Goal: Complete application form

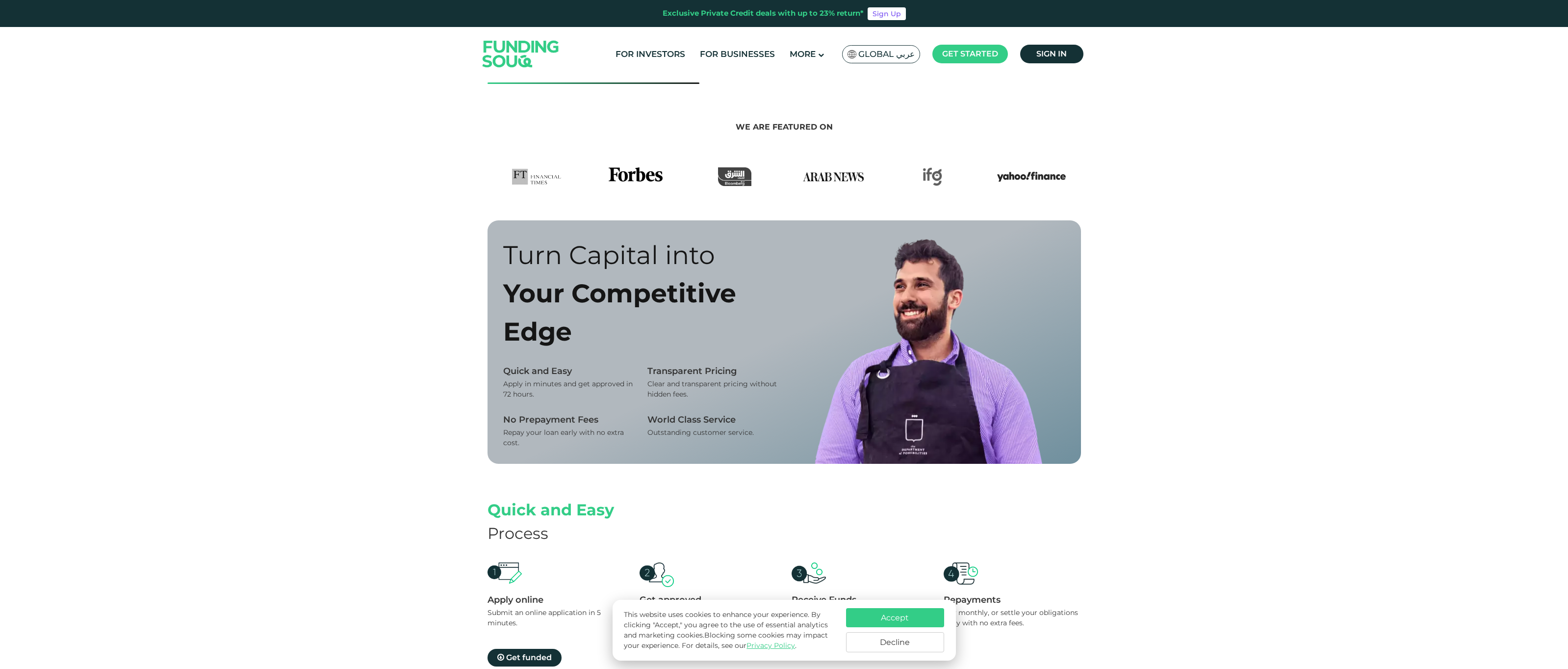
scroll to position [765, 0]
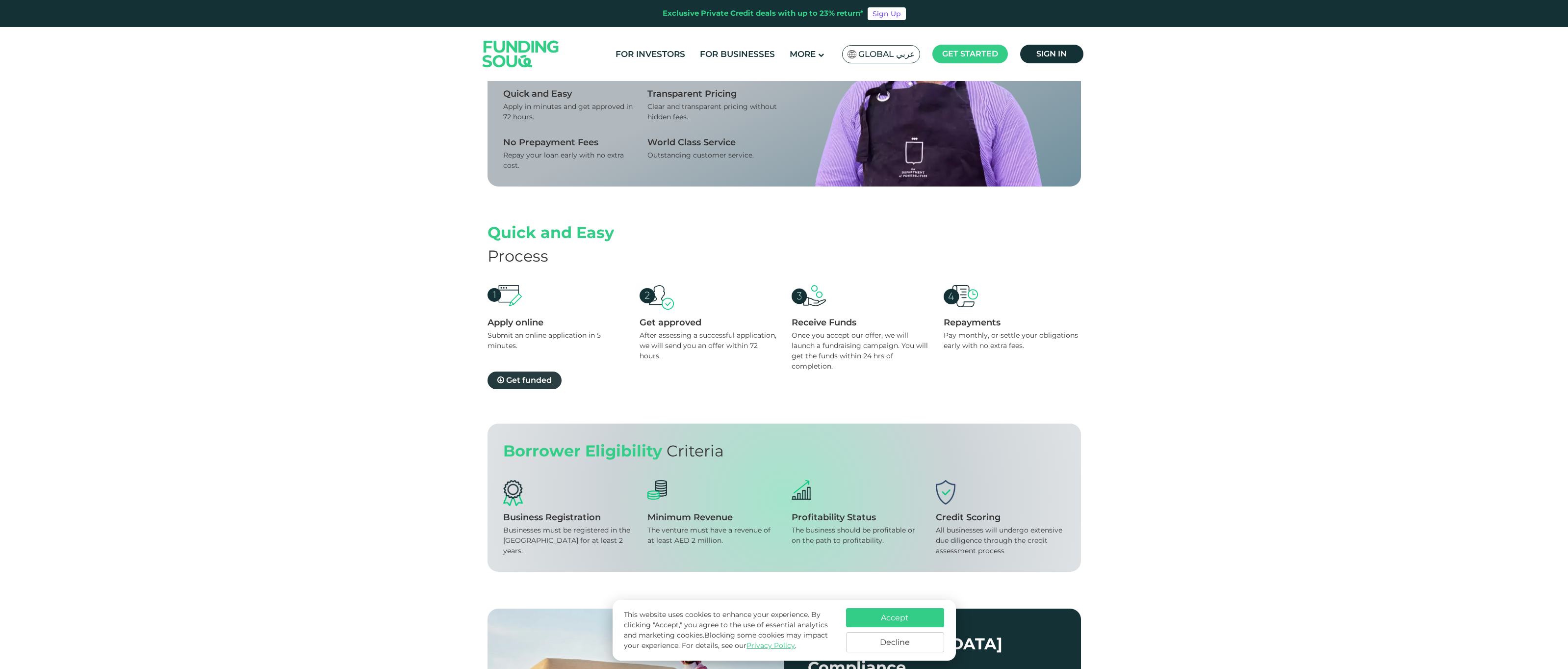
click at [528, 386] on link "Get funded" at bounding box center [524, 380] width 74 height 18
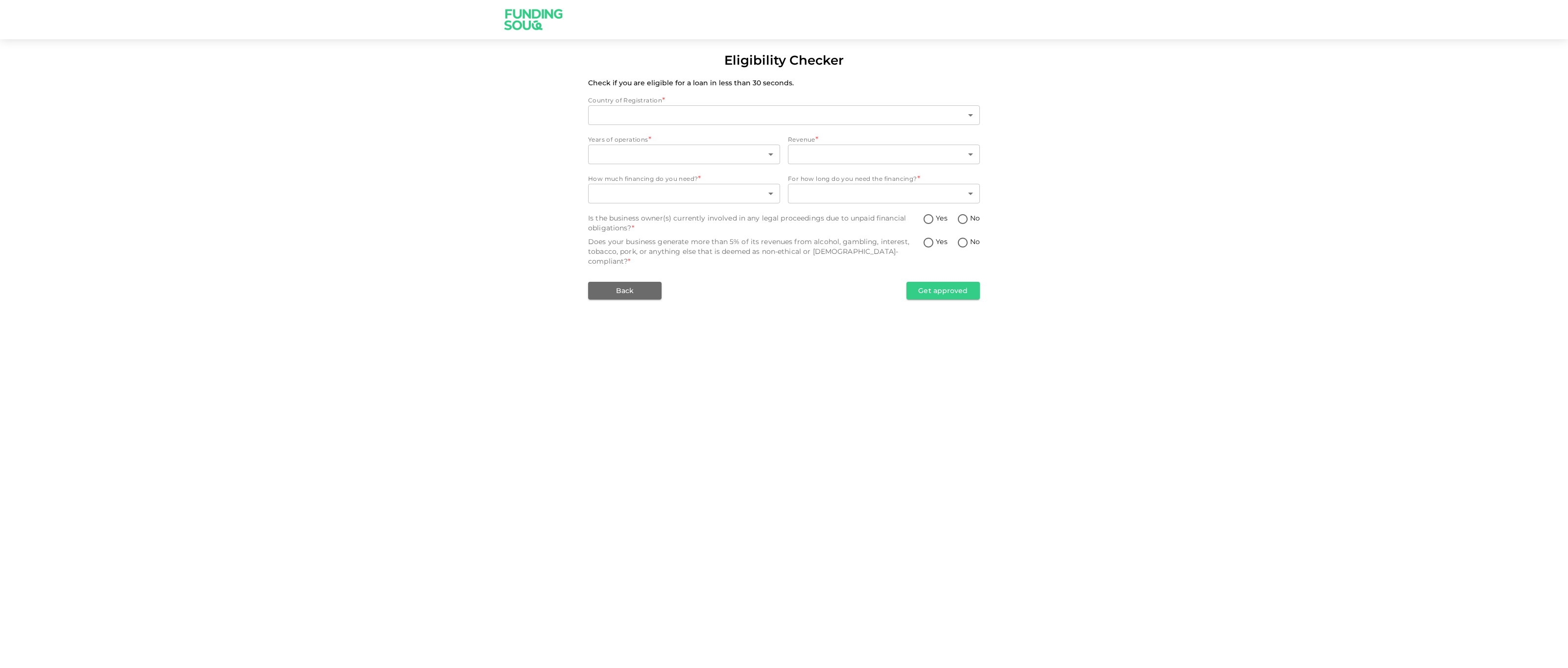
type input "1"
click at [651, 150] on body "Eligibility Checker Check if you are eligible for a loan in less than 30 second…" at bounding box center [784, 334] width 1568 height 668
click at [638, 203] on li "Less than 2 years" at bounding box center [684, 200] width 192 height 18
type input "1"
click at [858, 145] on body "Eligibility Checker Check if you are eligible for a loan in less than 30 second…" at bounding box center [784, 334] width 1568 height 668
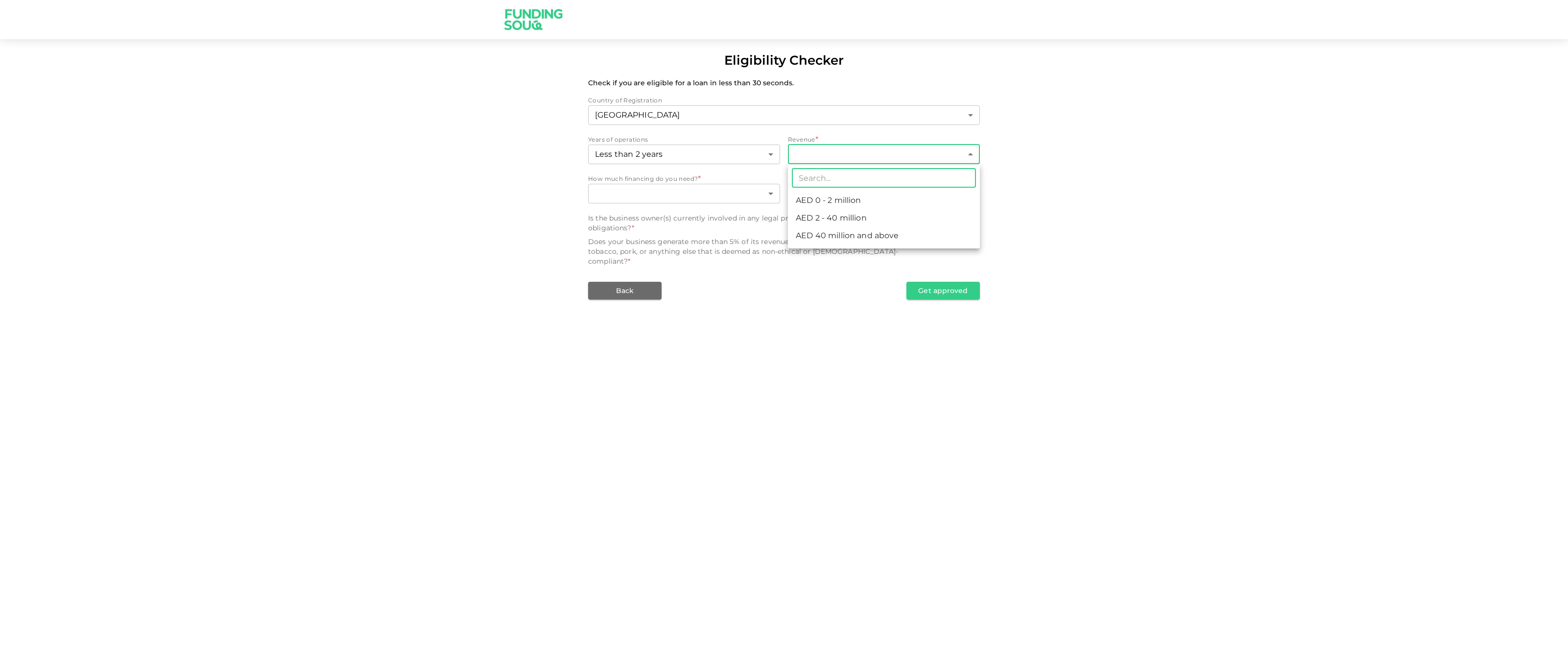
click at [839, 202] on li "AED 0 - 2 million" at bounding box center [883, 200] width 192 height 18
type input "1"
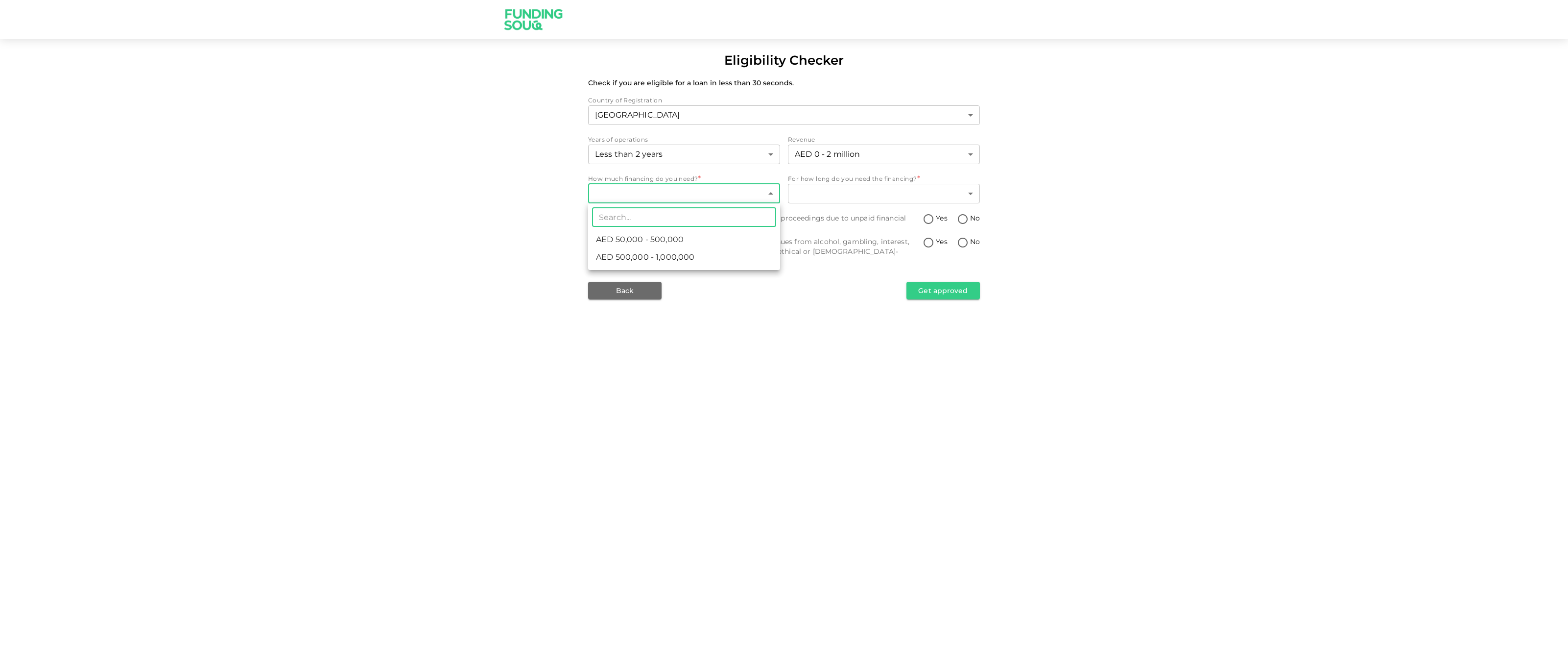
click at [690, 199] on body "Eligibility Checker Check if you are eligible for a loan in less than 30 second…" at bounding box center [784, 334] width 1568 height 668
click at [690, 199] on div at bounding box center [784, 334] width 1568 height 668
click at [718, 193] on body "Eligibility Checker Check if you are eligible for a loan in less than 30 second…" at bounding box center [784, 334] width 1568 height 668
click at [669, 242] on span "AED 50,000 - 500,000" at bounding box center [640, 239] width 88 height 12
click at [675, 200] on body "Eligibility Checker Check if you are eligible for a loan in less than 30 second…" at bounding box center [784, 334] width 1568 height 668
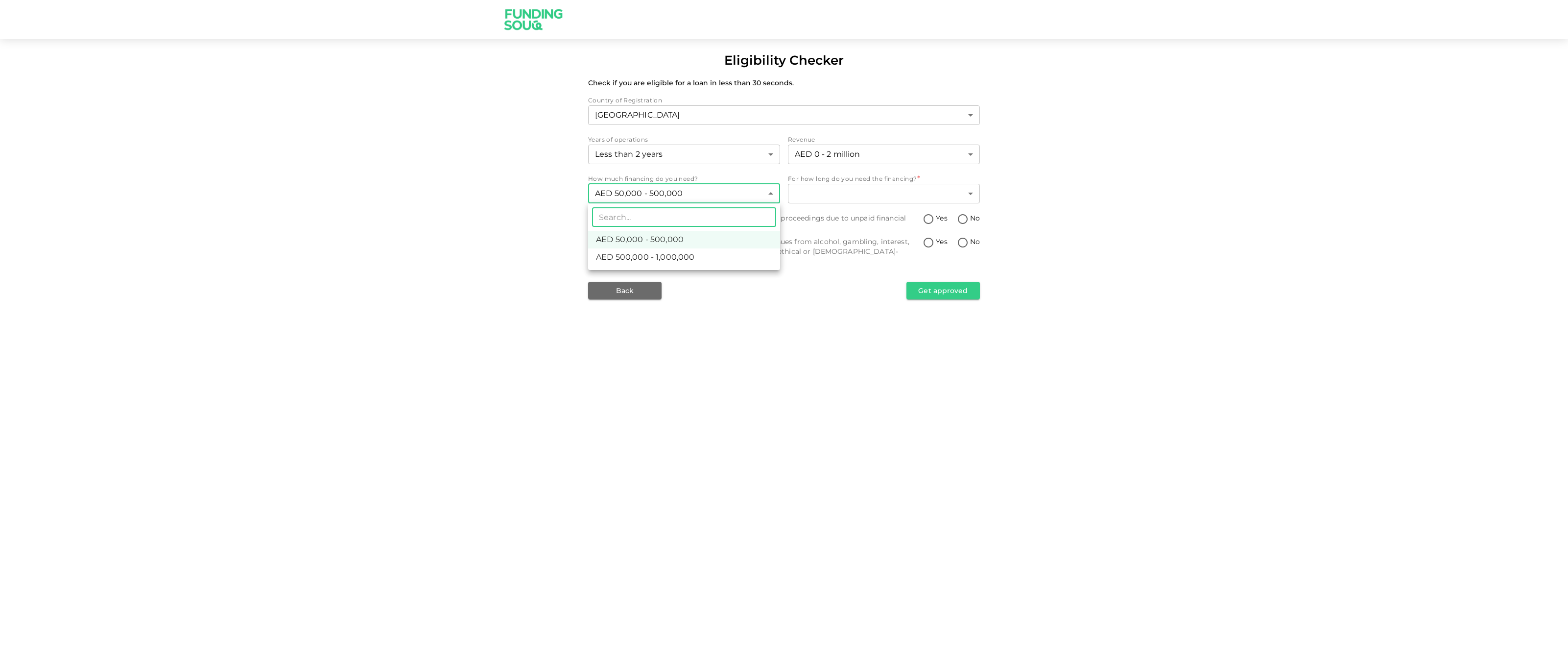
click at [659, 258] on span "AED 500,000 - 1,000,000" at bounding box center [645, 257] width 98 height 12
type input "2"
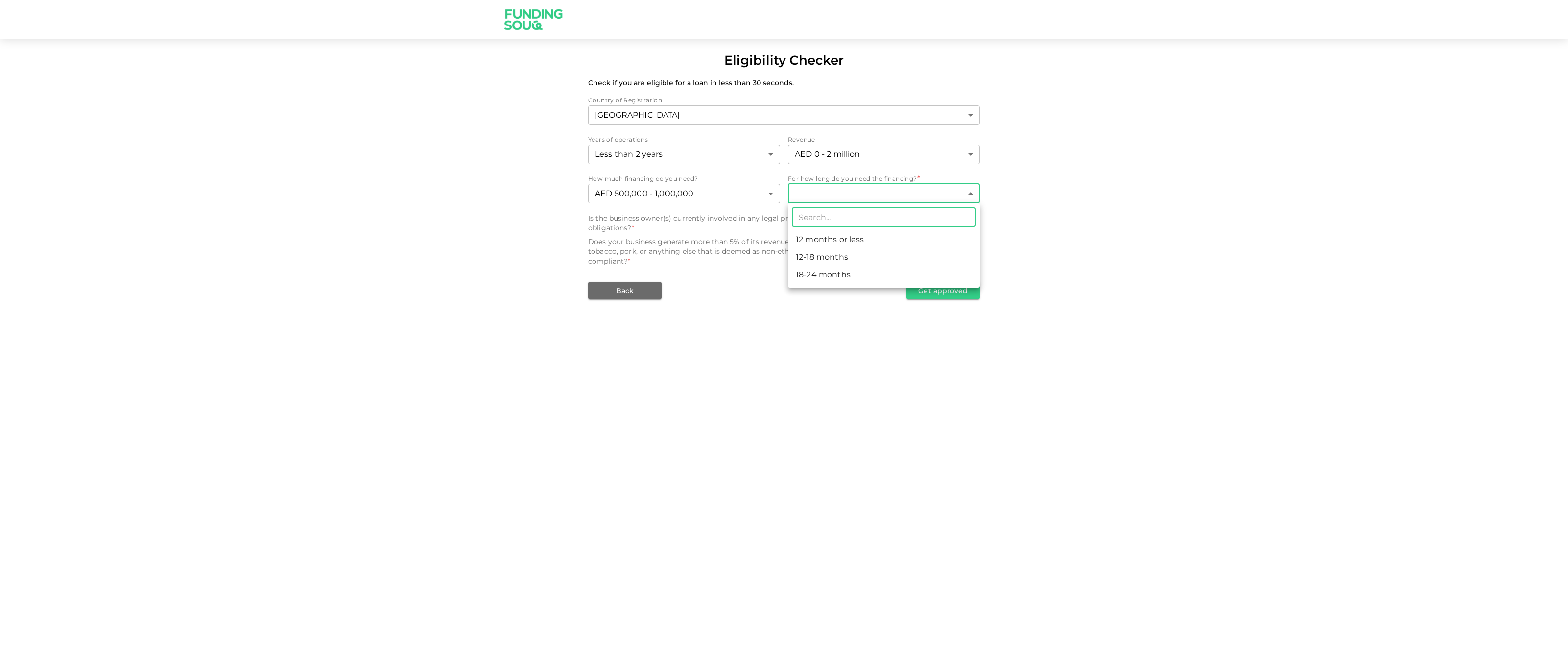
click at [840, 199] on body "Eligibility Checker Check if you are eligible for a loan in less than 30 second…" at bounding box center [784, 334] width 1568 height 668
click at [828, 274] on li "18-24 months" at bounding box center [883, 275] width 192 height 18
type input "3"
click at [960, 218] on input "No" at bounding box center [962, 220] width 14 height 14
radio input "true"
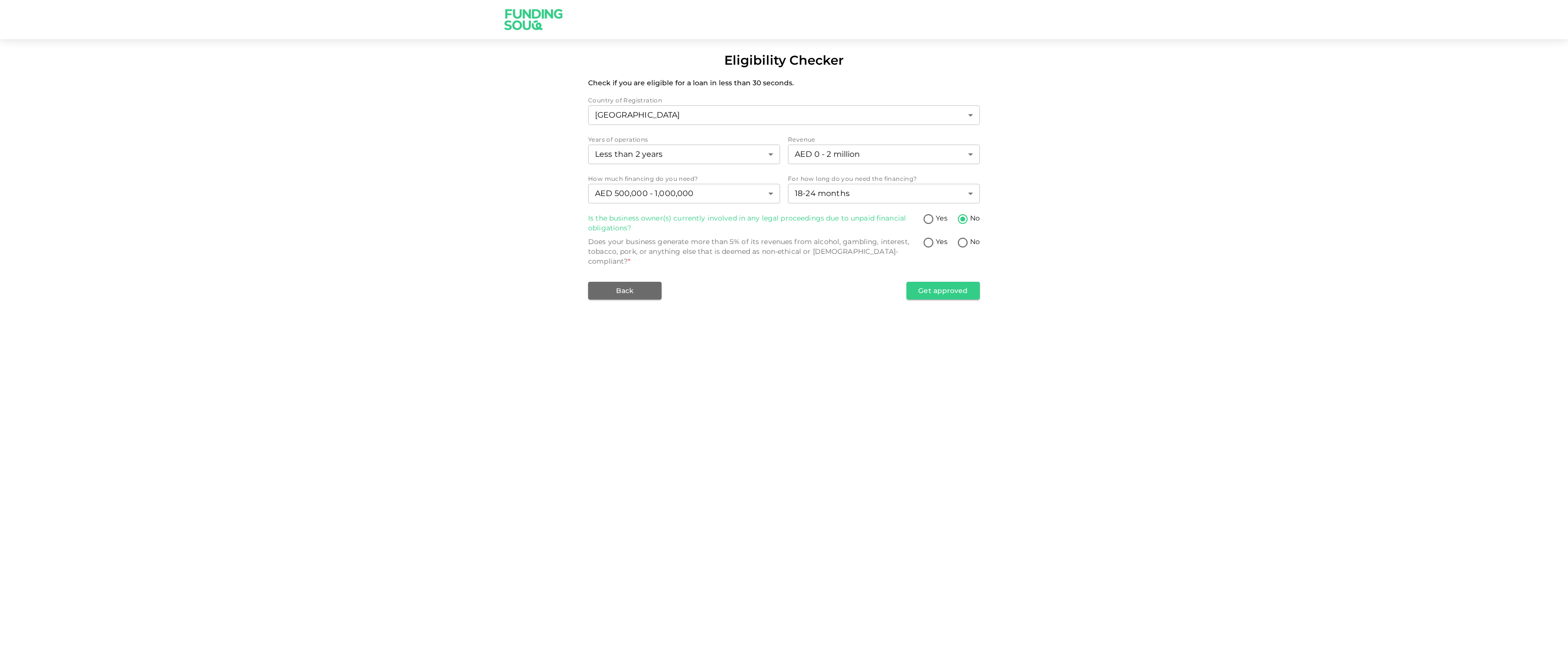
click at [963, 243] on input "No" at bounding box center [962, 244] width 14 height 14
radio input "true"
click at [957, 284] on button "Get approved" at bounding box center [942, 290] width 74 height 18
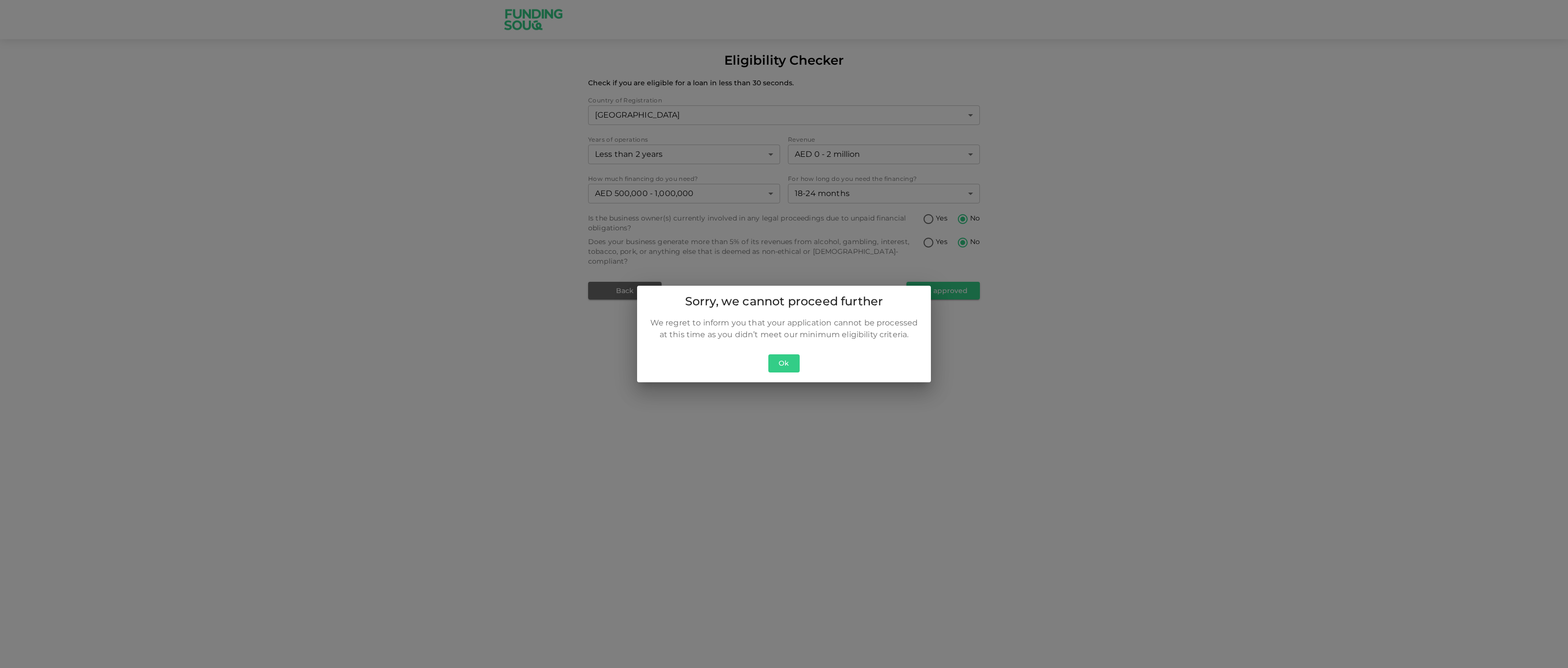
click at [789, 369] on button "Ok" at bounding box center [784, 363] width 31 height 18
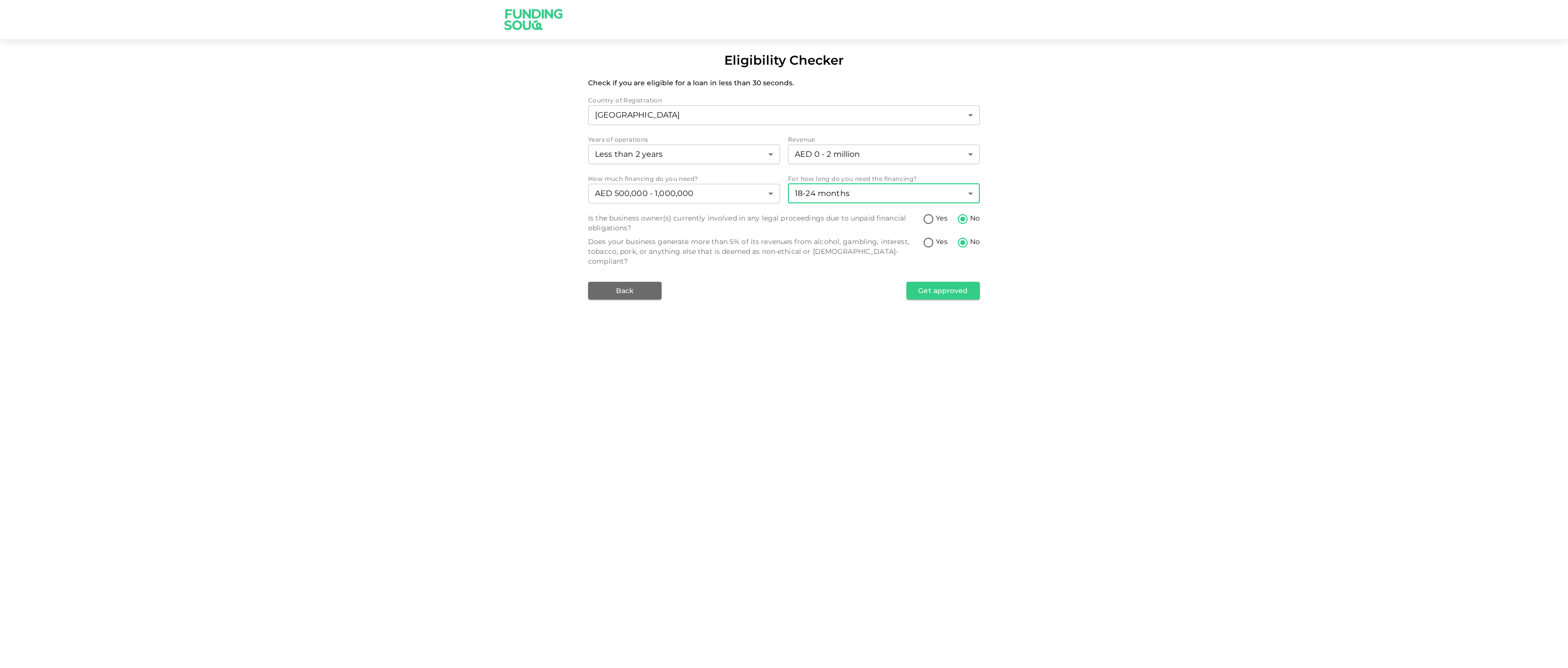
click at [839, 183] on body "Eligibility Checker Check if you are eligible for a loan in less than 30 second…" at bounding box center [784, 334] width 1568 height 668
click at [721, 191] on div at bounding box center [784, 334] width 1568 height 668
click at [723, 194] on body "Eligibility Checker Check if you are eligible for a loan in less than 30 second…" at bounding box center [784, 334] width 1568 height 668
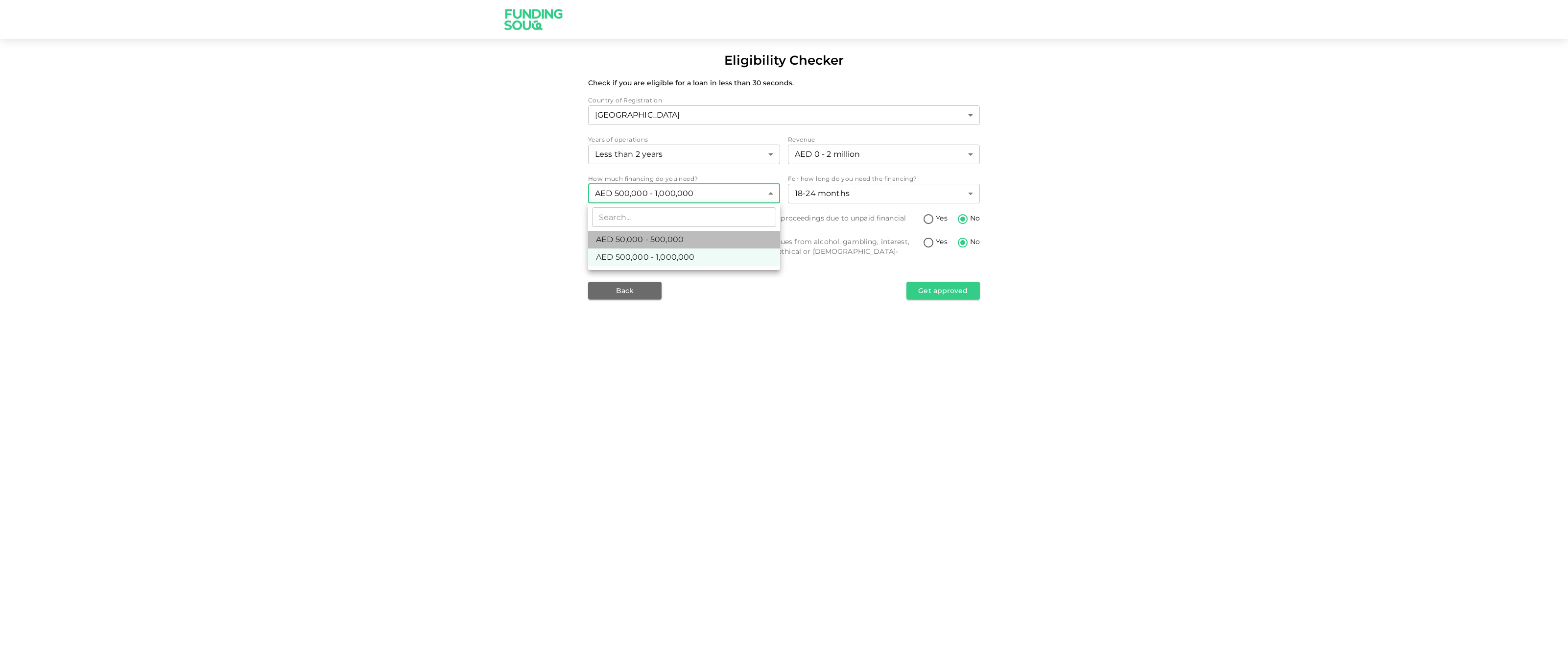
click at [690, 239] on li "AED 50,000 - 500,000" at bounding box center [684, 239] width 192 height 18
type input "1"
click at [950, 282] on button "Get approved" at bounding box center [942, 290] width 74 height 18
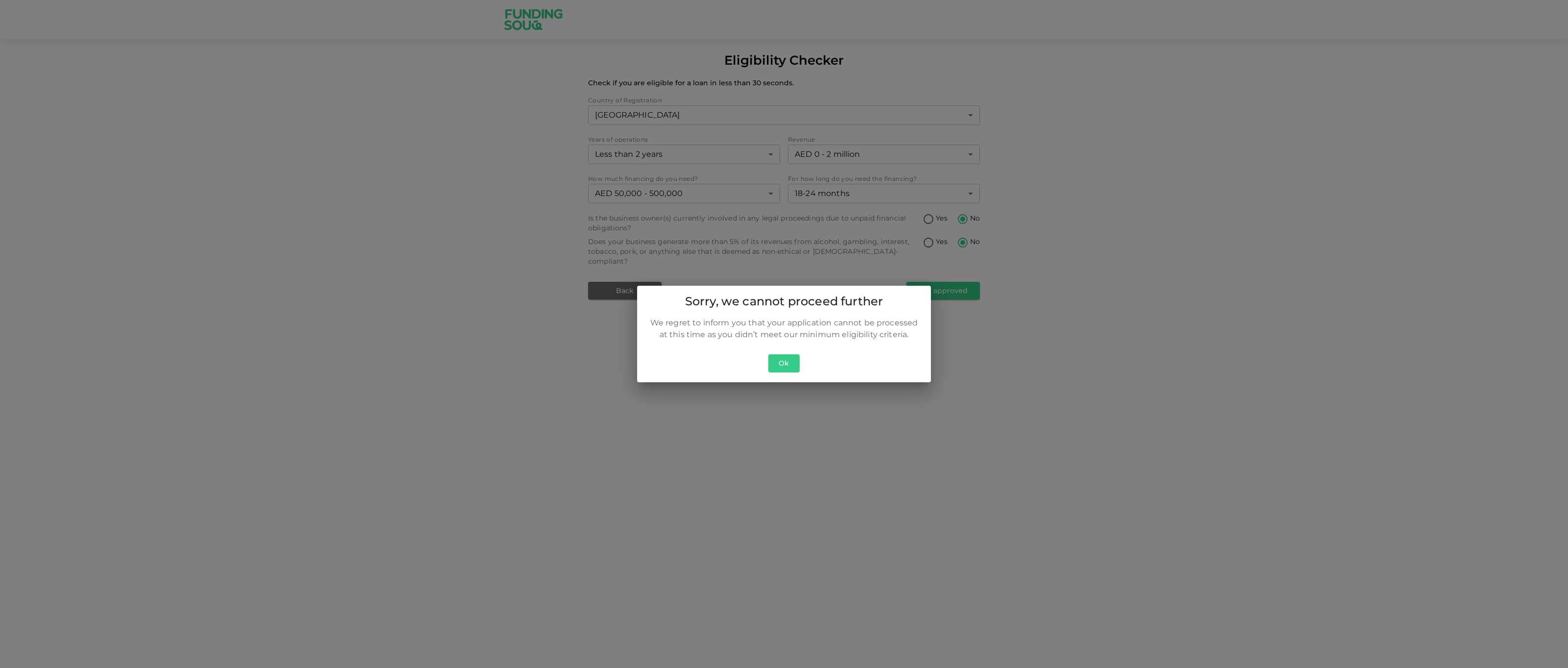
click at [786, 364] on button "Ok" at bounding box center [784, 363] width 31 height 18
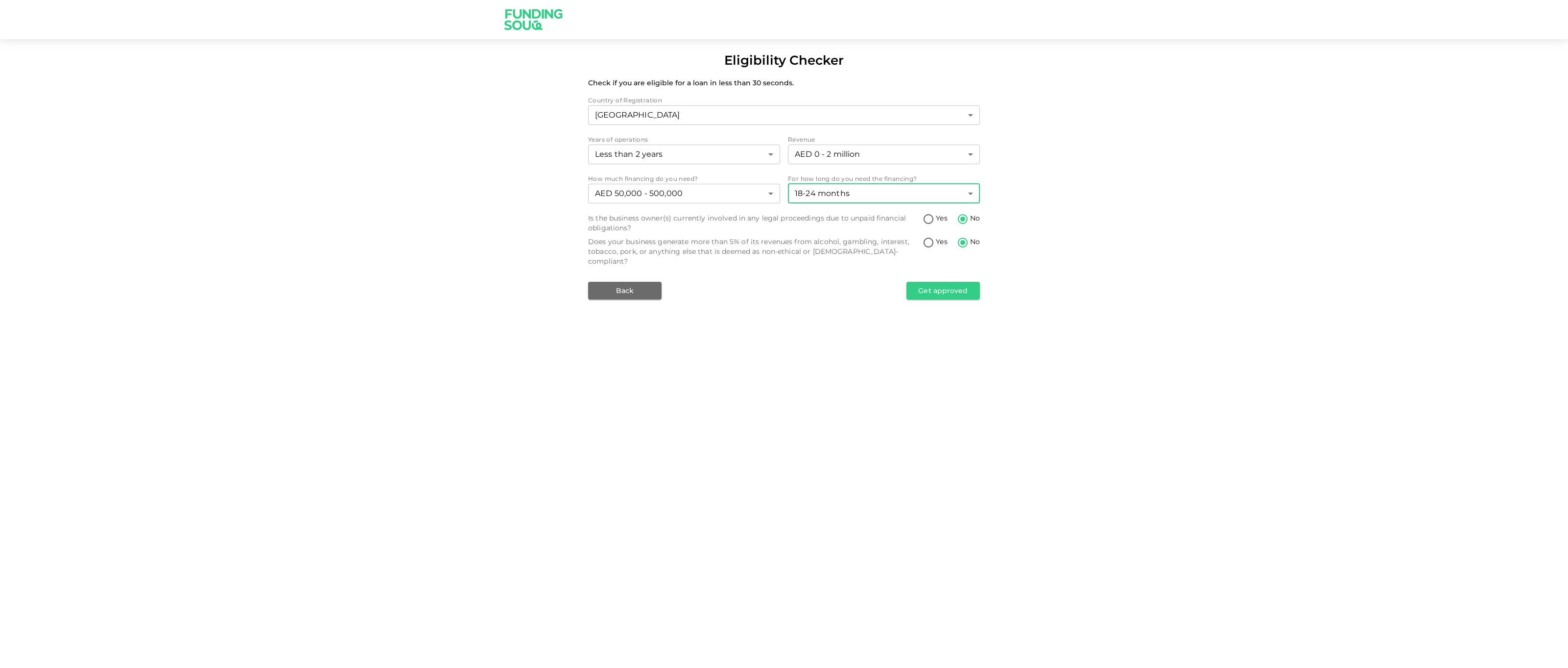
click at [827, 196] on body "Eligibility Checker Check if you are eligible for a loan in less than 30 second…" at bounding box center [784, 334] width 1568 height 668
click at [824, 255] on li "12-18 months" at bounding box center [883, 257] width 192 height 18
click at [931, 282] on button "Get approved" at bounding box center [942, 290] width 74 height 18
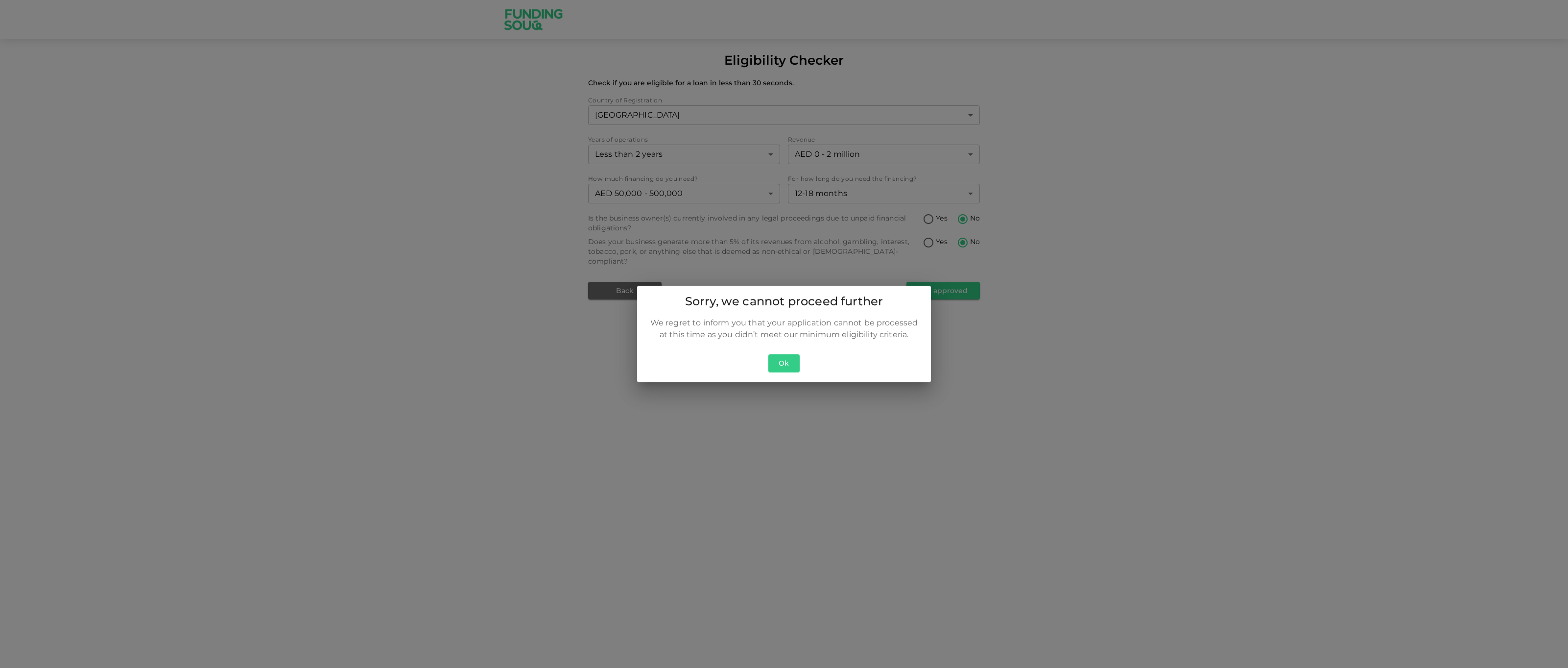
click at [785, 366] on button "Ok" at bounding box center [784, 363] width 31 height 18
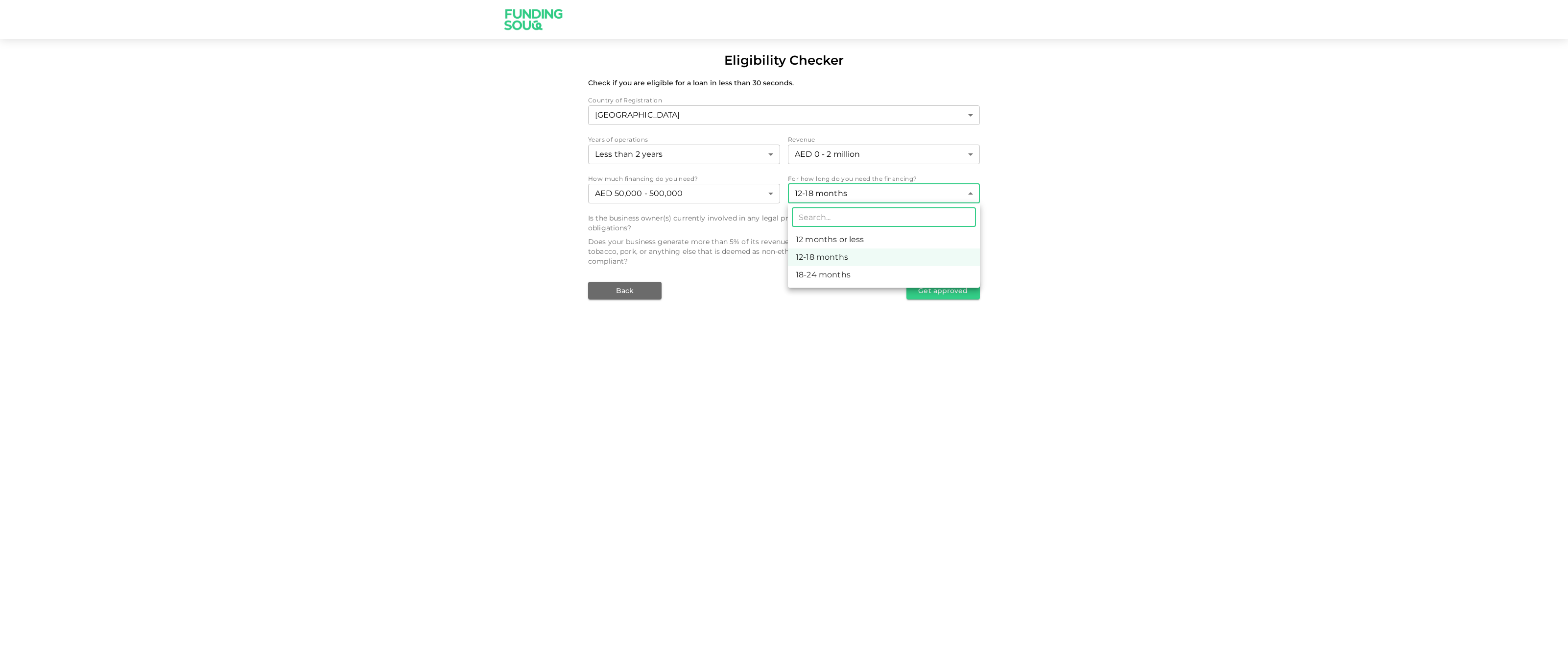
click at [844, 199] on body "Eligibility Checker Check if you are eligible for a loan in less than 30 second…" at bounding box center [784, 334] width 1568 height 668
click at [838, 238] on li "12 months or less" at bounding box center [883, 239] width 192 height 18
type input "1"
click at [928, 282] on button "Get approved" at bounding box center [942, 290] width 74 height 18
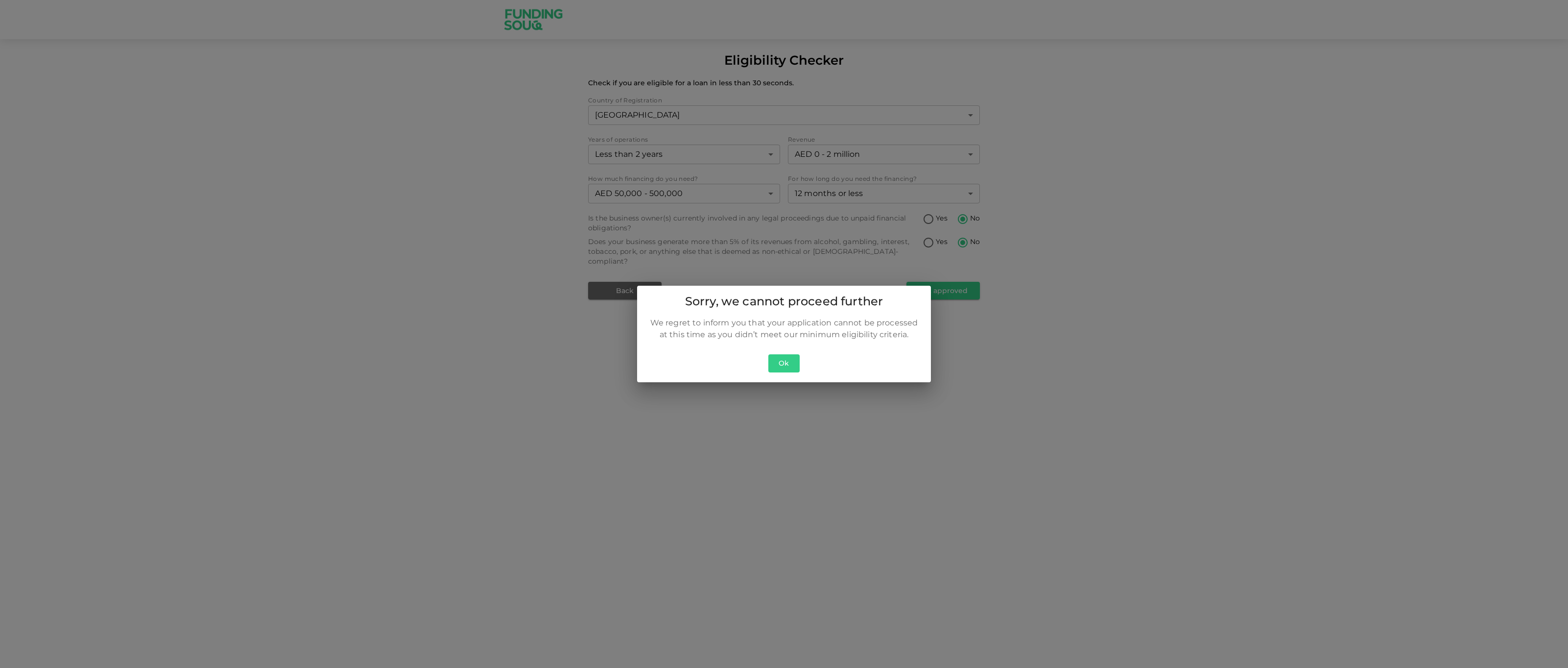
click at [785, 363] on button "Ok" at bounding box center [784, 363] width 31 height 18
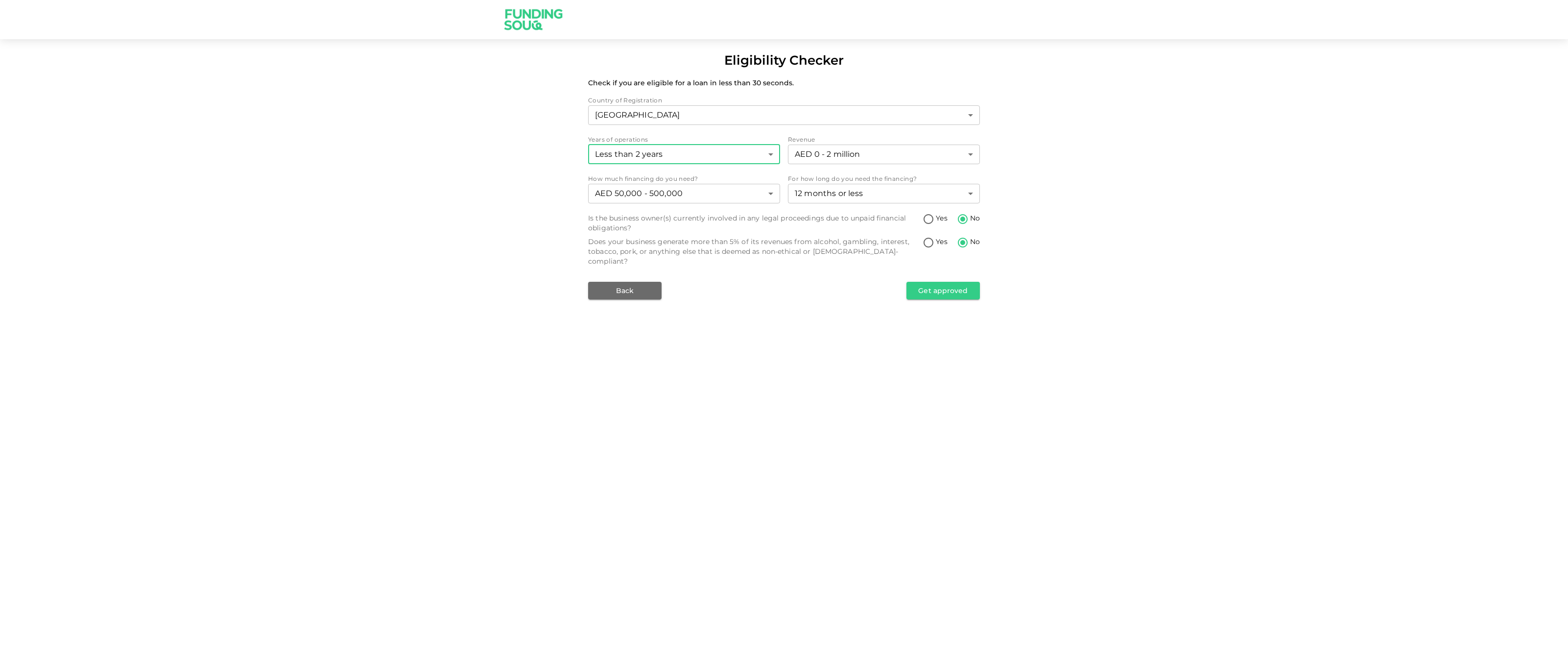
click at [692, 159] on body "Eligibility Checker Check if you are eligible for a loan in less than 30 second…" at bounding box center [784, 334] width 1568 height 668
click at [657, 236] on li "4-8 years" at bounding box center [684, 235] width 192 height 18
type input "3"
click at [949, 282] on button "Get approved" at bounding box center [942, 290] width 74 height 18
